Goal: Communication & Community: Answer question/provide support

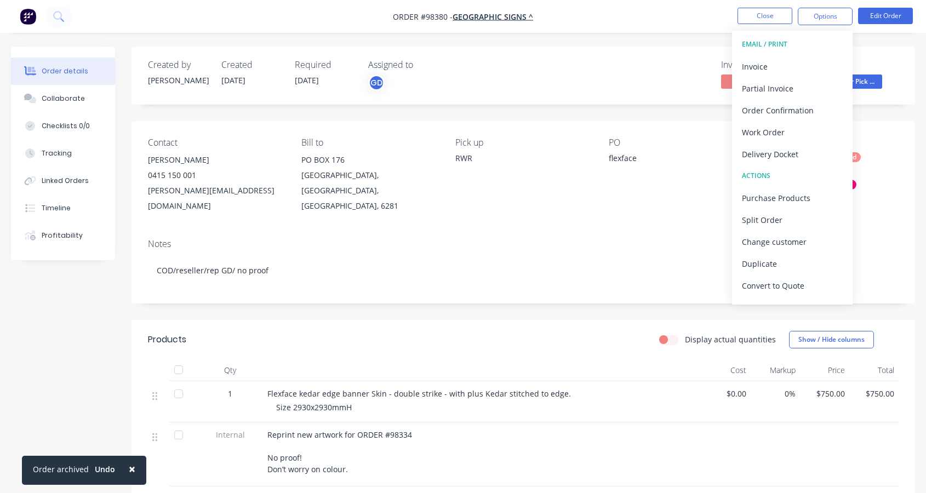
click at [260, 191] on div "[PERSON_NAME][EMAIL_ADDRESS][DOMAIN_NAME]" at bounding box center [216, 198] width 136 height 31
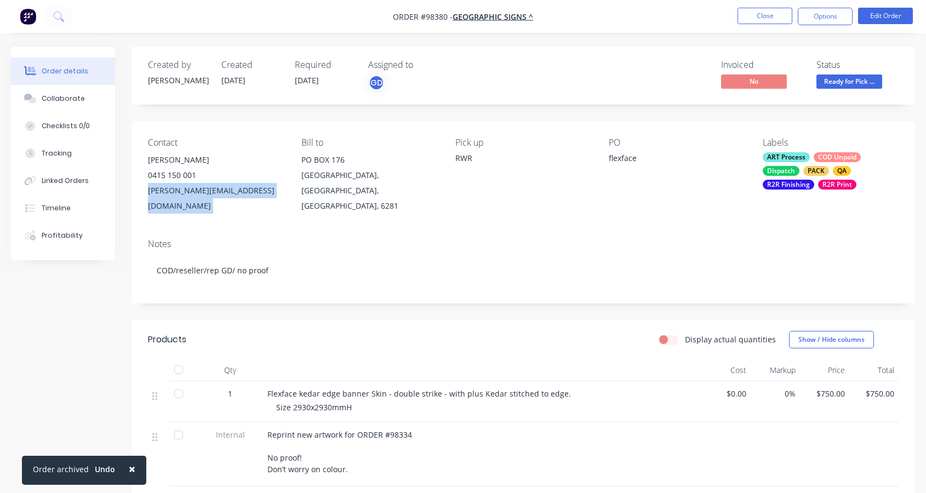
drag, startPoint x: 260, startPoint y: 191, endPoint x: 170, endPoint y: 195, distance: 89.4
click at [150, 190] on div "[PERSON_NAME][EMAIL_ADDRESS][DOMAIN_NAME]" at bounding box center [216, 198] width 136 height 31
copy div "[PERSON_NAME][EMAIL_ADDRESS][DOMAIN_NAME]"
click at [47, 106] on button "Collaborate" at bounding box center [63, 98] width 104 height 27
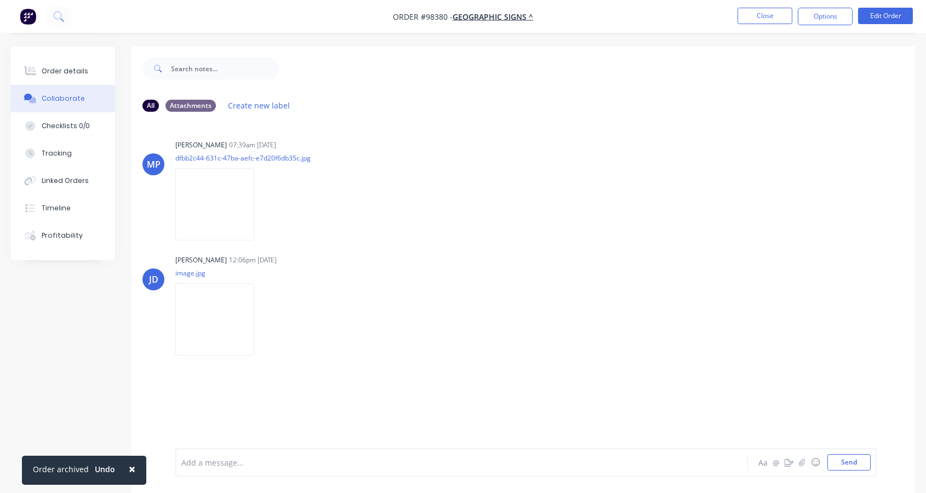
click at [287, 457] on div at bounding box center [440, 463] width 517 height 12
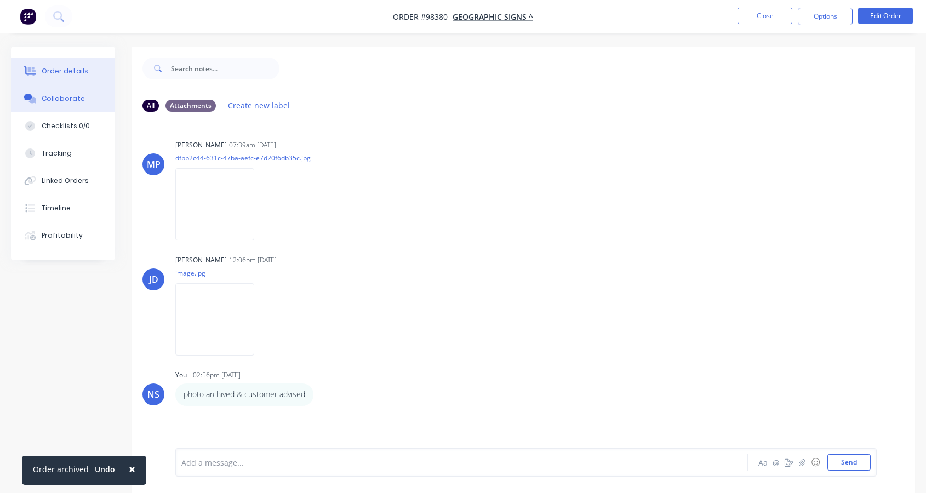
click at [76, 71] on div "Order details" at bounding box center [65, 71] width 47 height 10
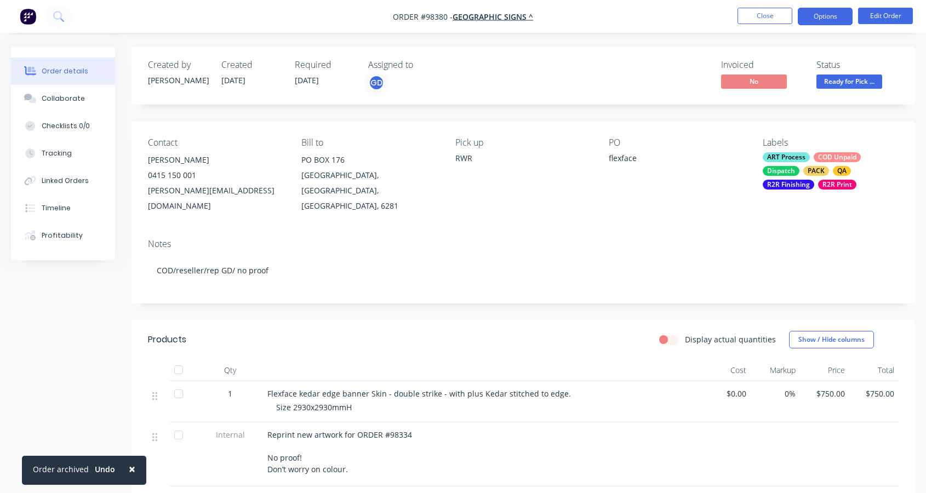
click at [836, 12] on button "Options" at bounding box center [825, 17] width 55 height 18
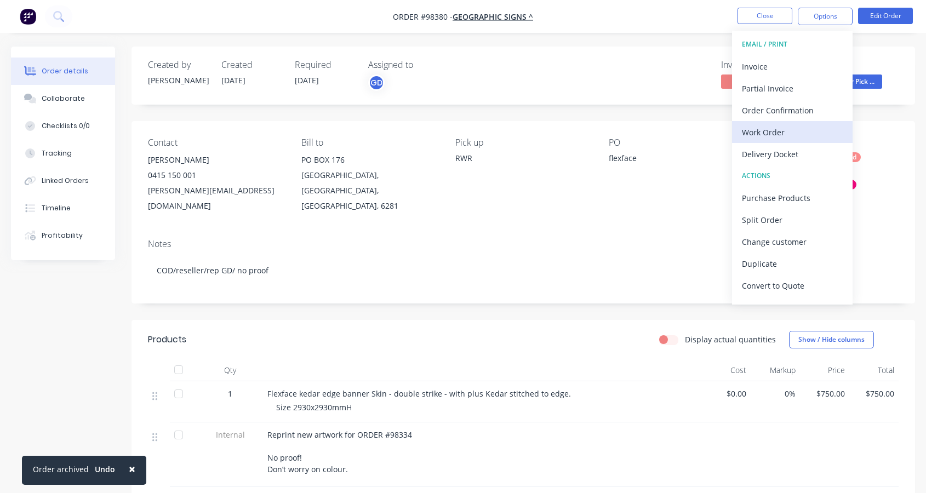
click at [776, 133] on div "Work Order" at bounding box center [792, 132] width 101 height 16
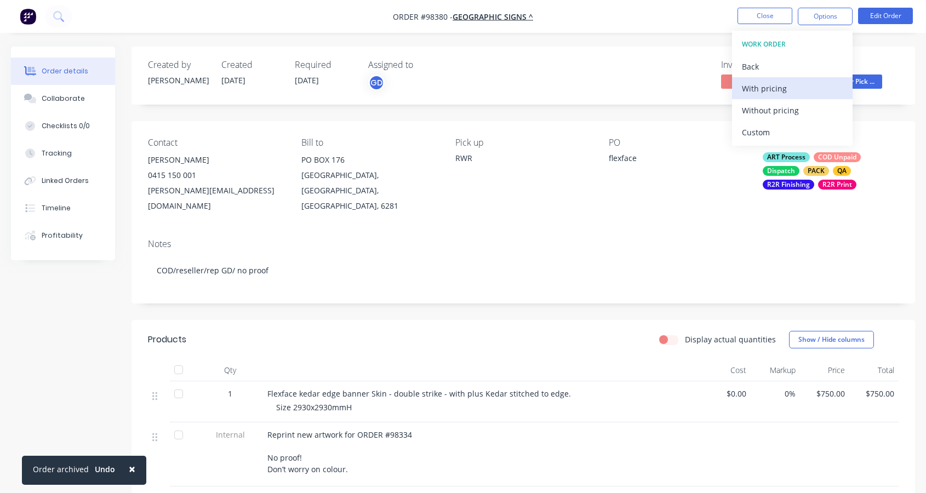
click at [763, 89] on div "With pricing" at bounding box center [792, 89] width 101 height 16
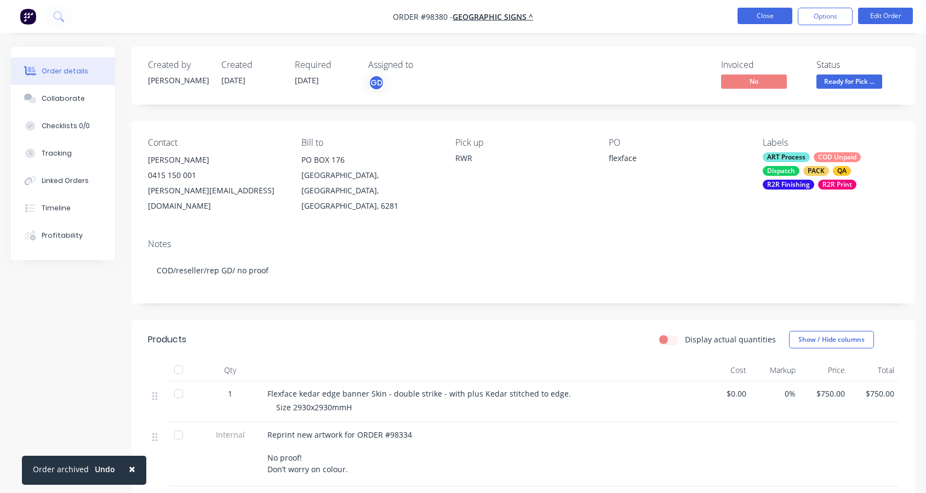
click at [760, 14] on button "Close" at bounding box center [765, 16] width 55 height 16
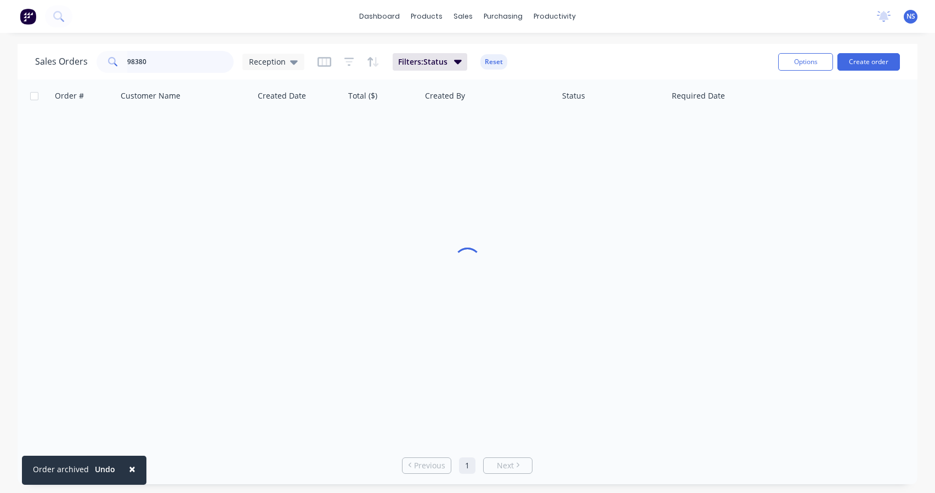
click at [175, 62] on input "98380" at bounding box center [180, 62] width 107 height 22
click at [180, 59] on input "98380" at bounding box center [180, 62] width 107 height 22
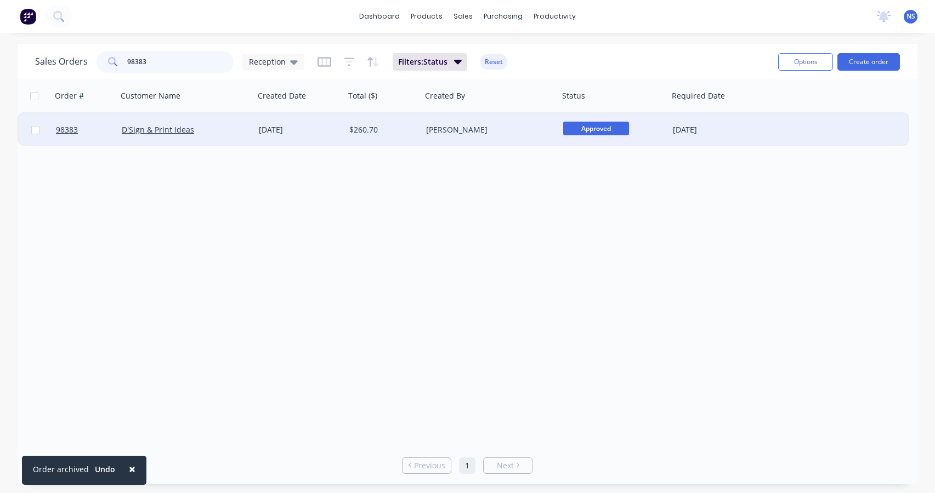
type input "98383"
click at [521, 135] on div "[PERSON_NAME]" at bounding box center [487, 129] width 122 height 11
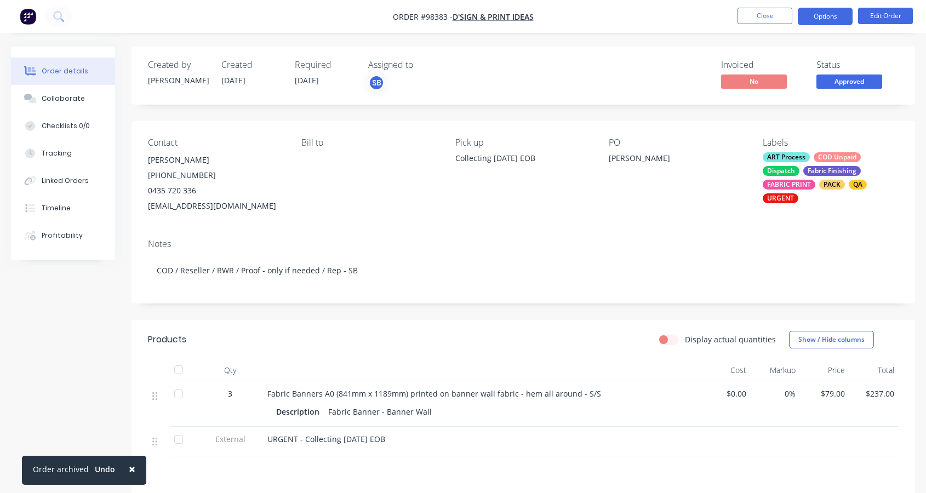
click at [821, 14] on button "Options" at bounding box center [825, 17] width 55 height 18
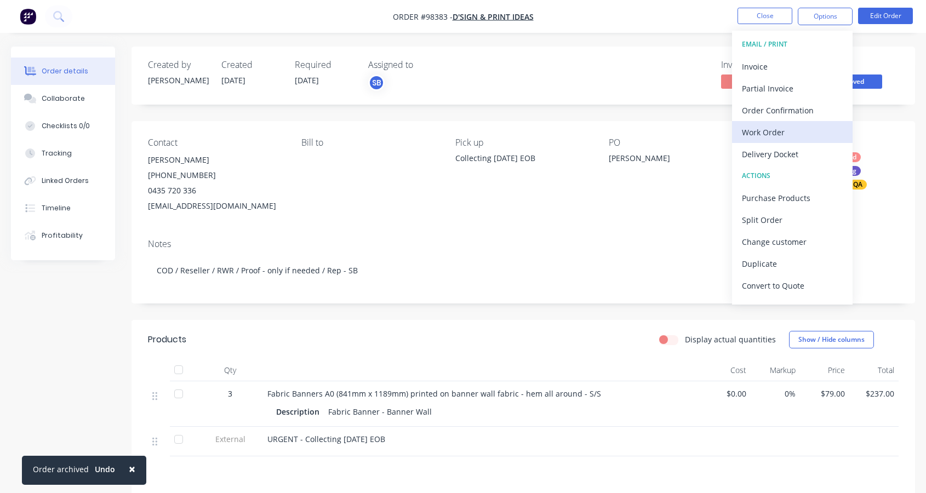
click at [798, 135] on div "Work Order" at bounding box center [792, 132] width 101 height 16
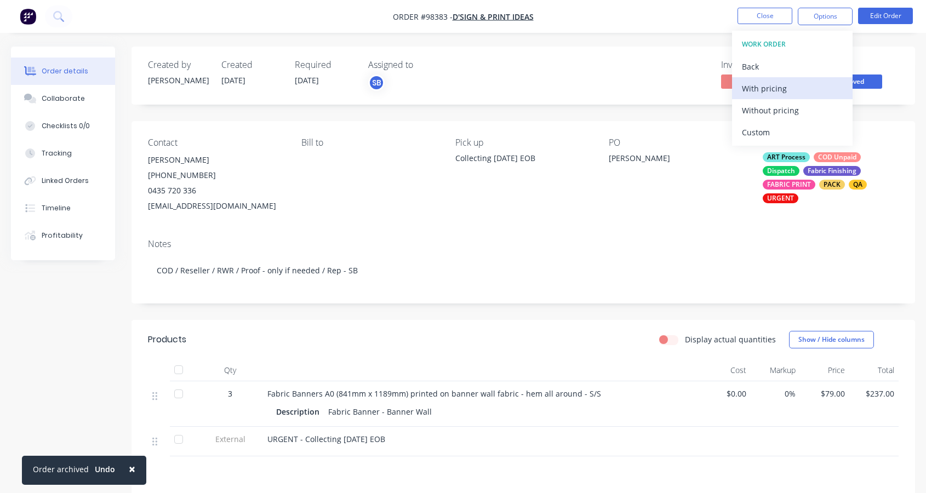
click at [777, 90] on div "With pricing" at bounding box center [792, 89] width 101 height 16
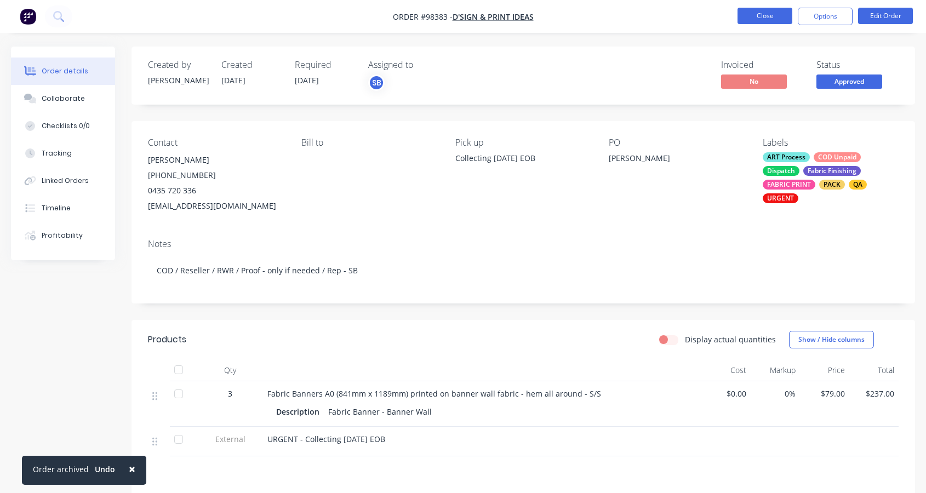
click at [758, 16] on button "Close" at bounding box center [765, 16] width 55 height 16
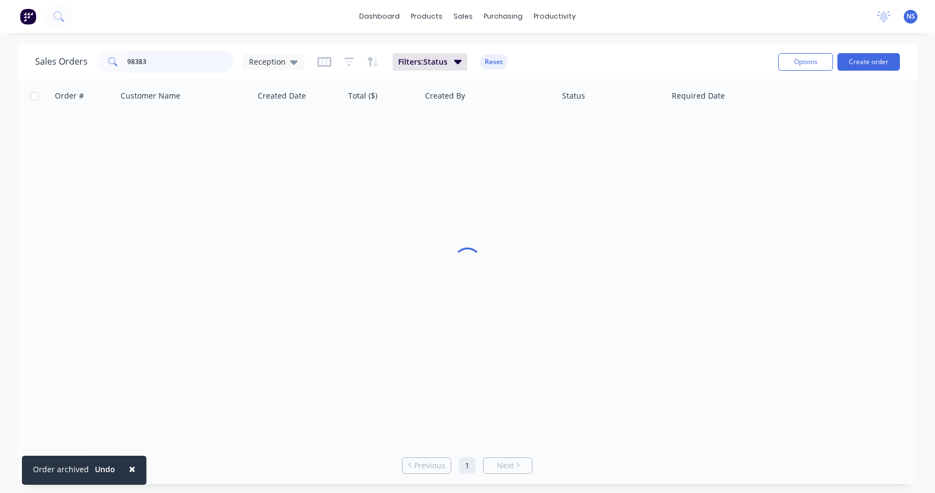
click at [191, 66] on input "98383" at bounding box center [180, 62] width 107 height 22
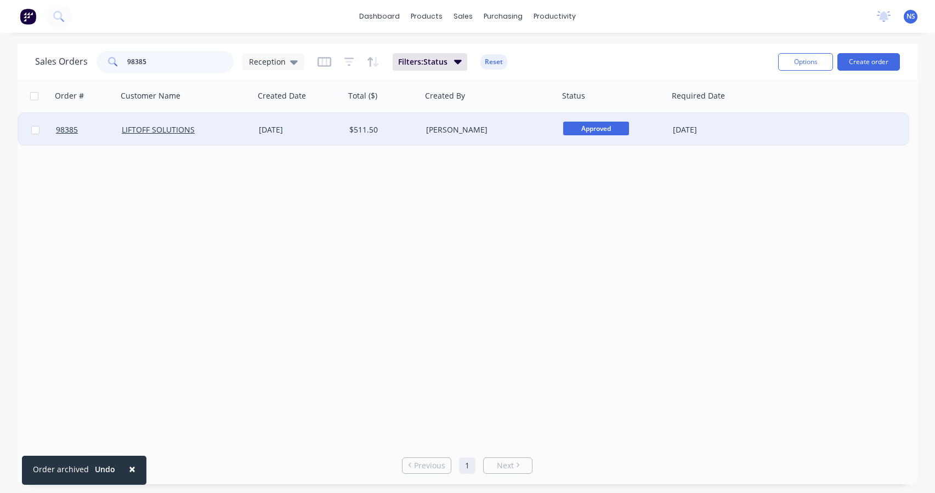
type input "98385"
click at [224, 136] on div "LIFTOFF SOLUTIONS" at bounding box center [185, 129] width 137 height 33
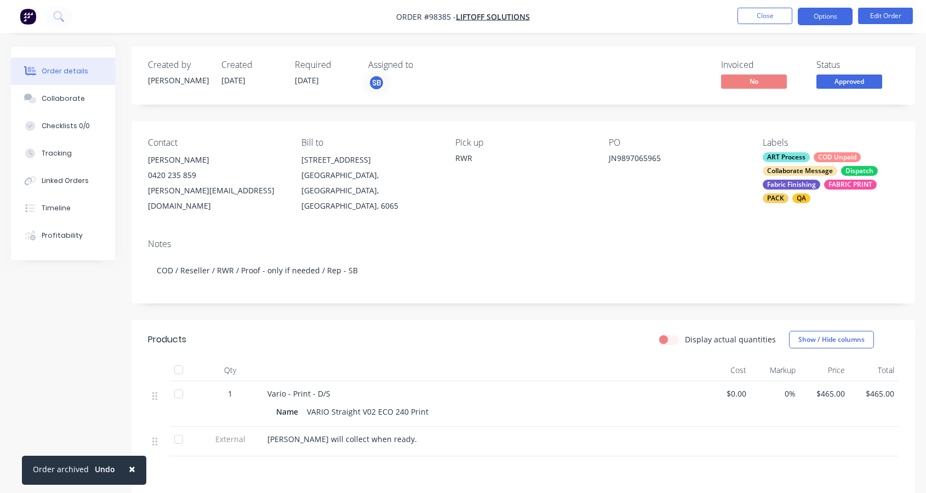
click at [828, 14] on button "Options" at bounding box center [825, 17] width 55 height 18
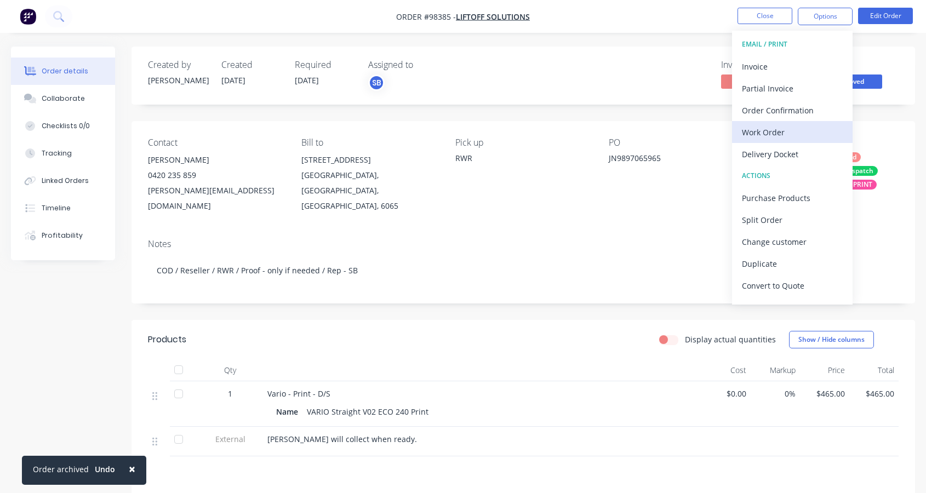
click at [775, 134] on div "Work Order" at bounding box center [792, 132] width 101 height 16
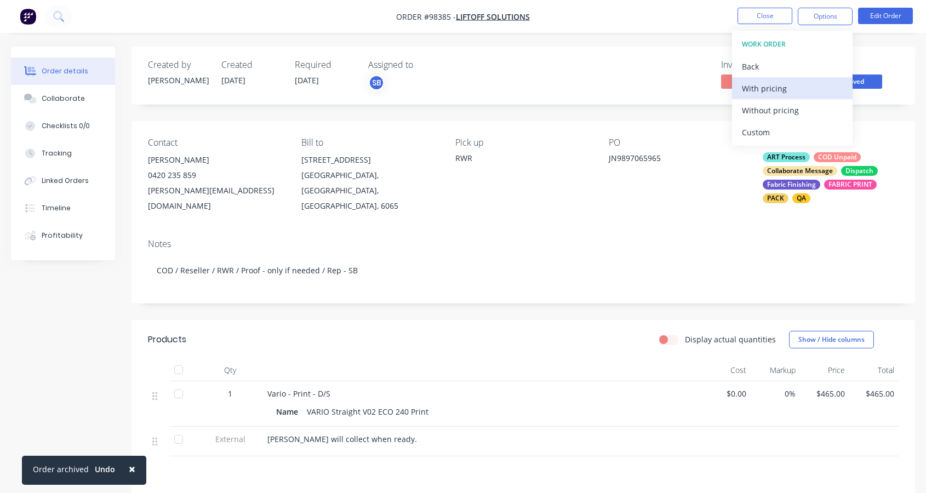
click at [760, 89] on div "With pricing" at bounding box center [792, 89] width 101 height 16
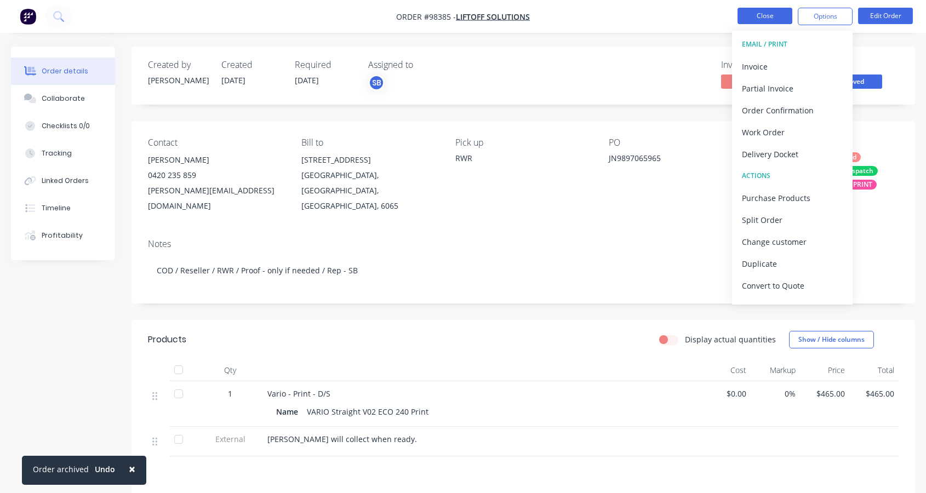
click at [762, 17] on button "Close" at bounding box center [765, 16] width 55 height 16
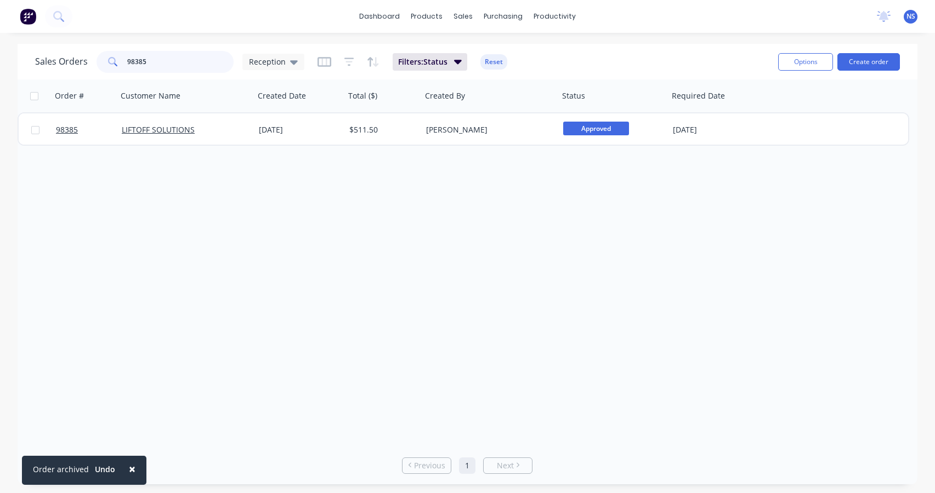
click at [192, 55] on input "98385" at bounding box center [180, 62] width 107 height 22
click at [190, 61] on input "98385" at bounding box center [180, 62] width 107 height 22
click at [189, 61] on input "98385" at bounding box center [180, 62] width 107 height 22
drag, startPoint x: 188, startPoint y: 61, endPoint x: 106, endPoint y: 61, distance: 81.7
click at [109, 61] on div "98385" at bounding box center [164, 62] width 137 height 22
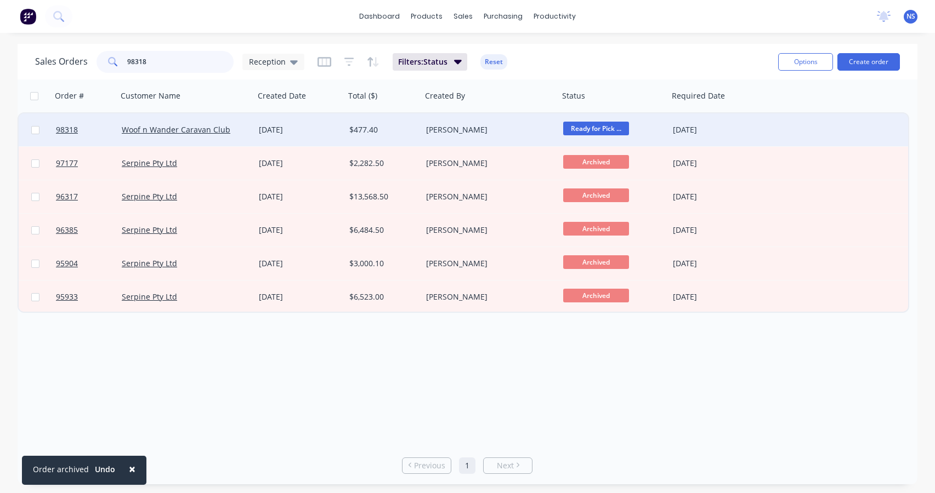
type input "98318"
click at [318, 136] on div "[DATE]" at bounding box center [299, 129] width 90 height 33
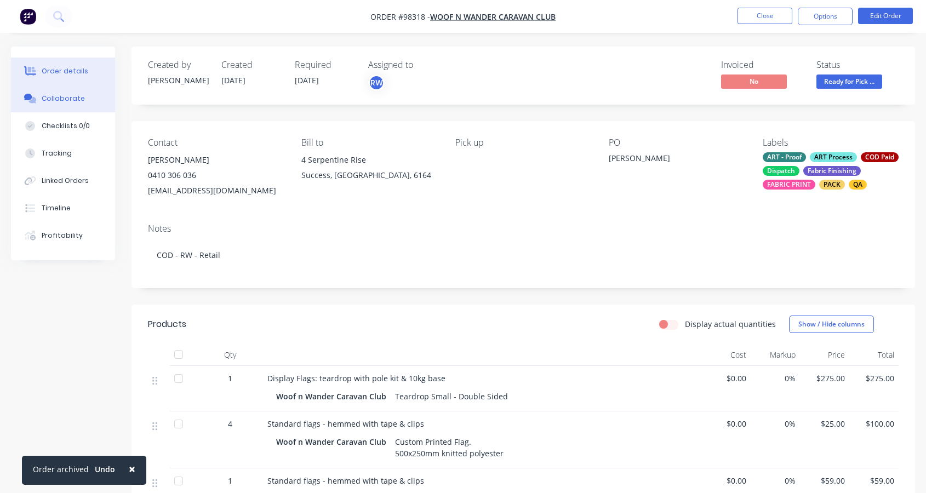
click at [53, 97] on div "Collaborate" at bounding box center [63, 99] width 43 height 10
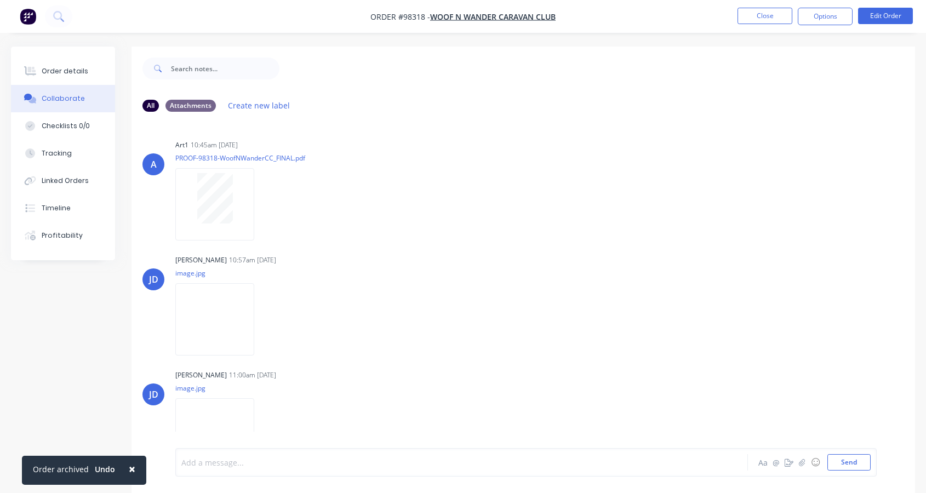
click at [262, 463] on div at bounding box center [440, 463] width 517 height 12
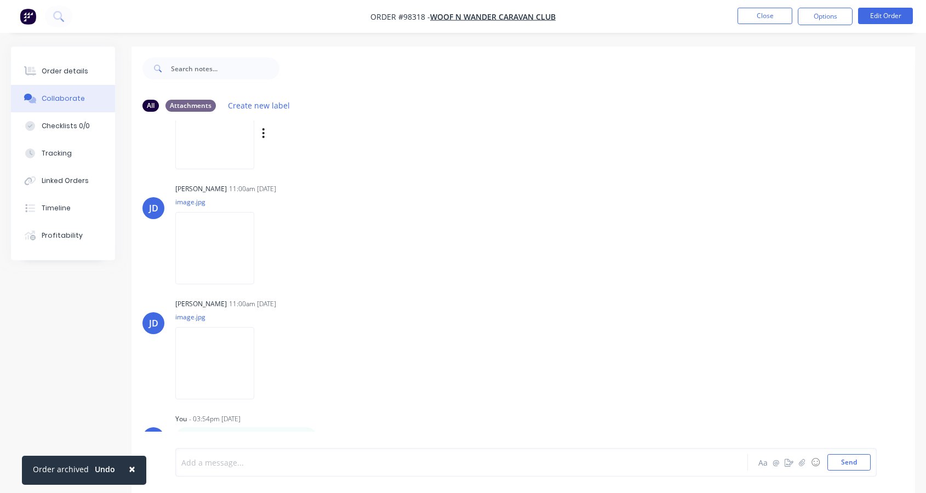
scroll to position [187, 0]
click at [497, 195] on div "[PERSON_NAME] 11:00am [DATE] image.jpg Labels Download" at bounding box center [346, 229] width 343 height 99
